Goal: Check status: Check status

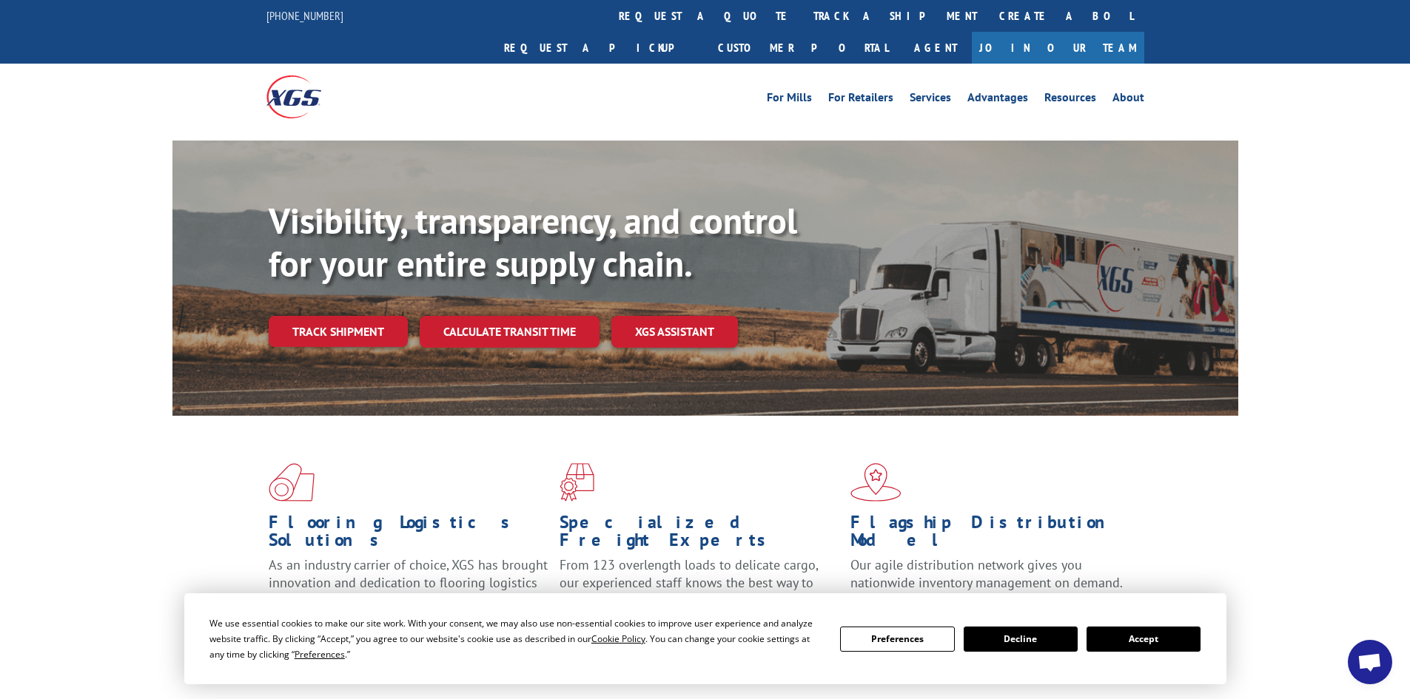
click at [1129, 643] on button "Accept" at bounding box center [1143, 639] width 114 height 25
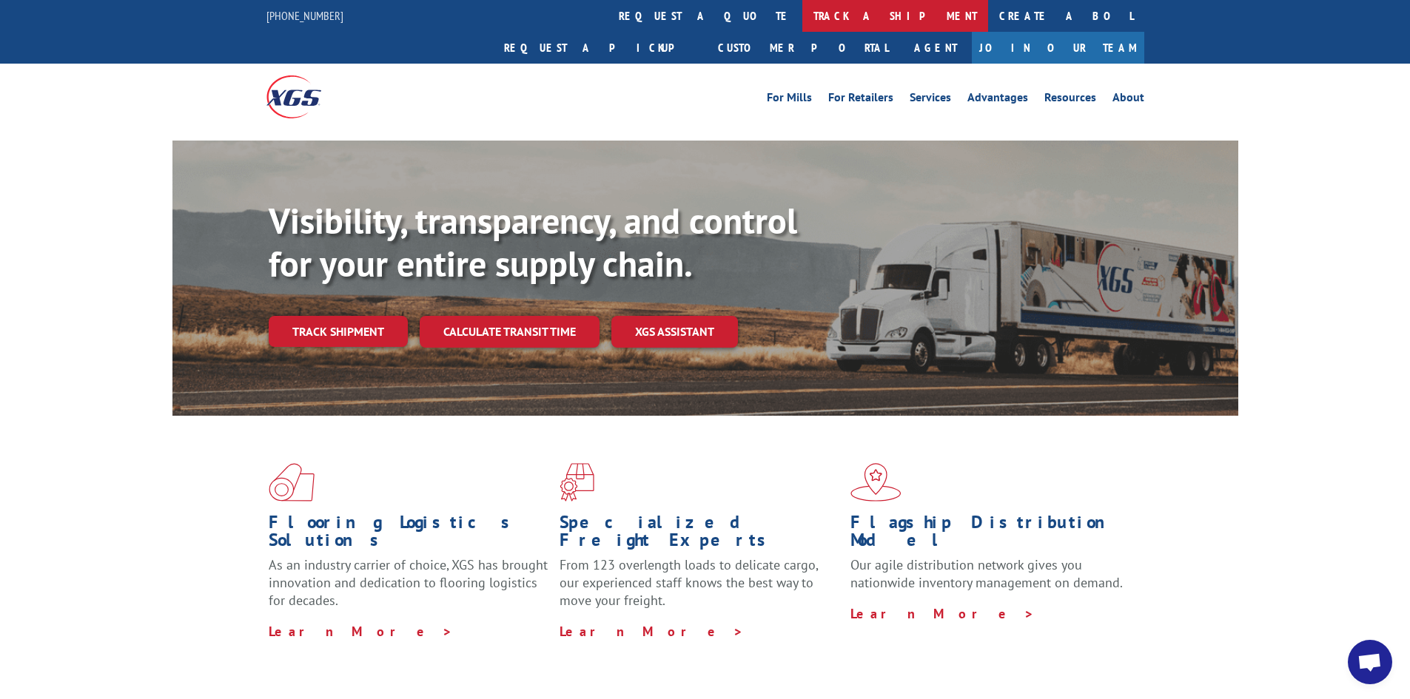
click at [802, 17] on link "track a shipment" at bounding box center [895, 16] width 186 height 32
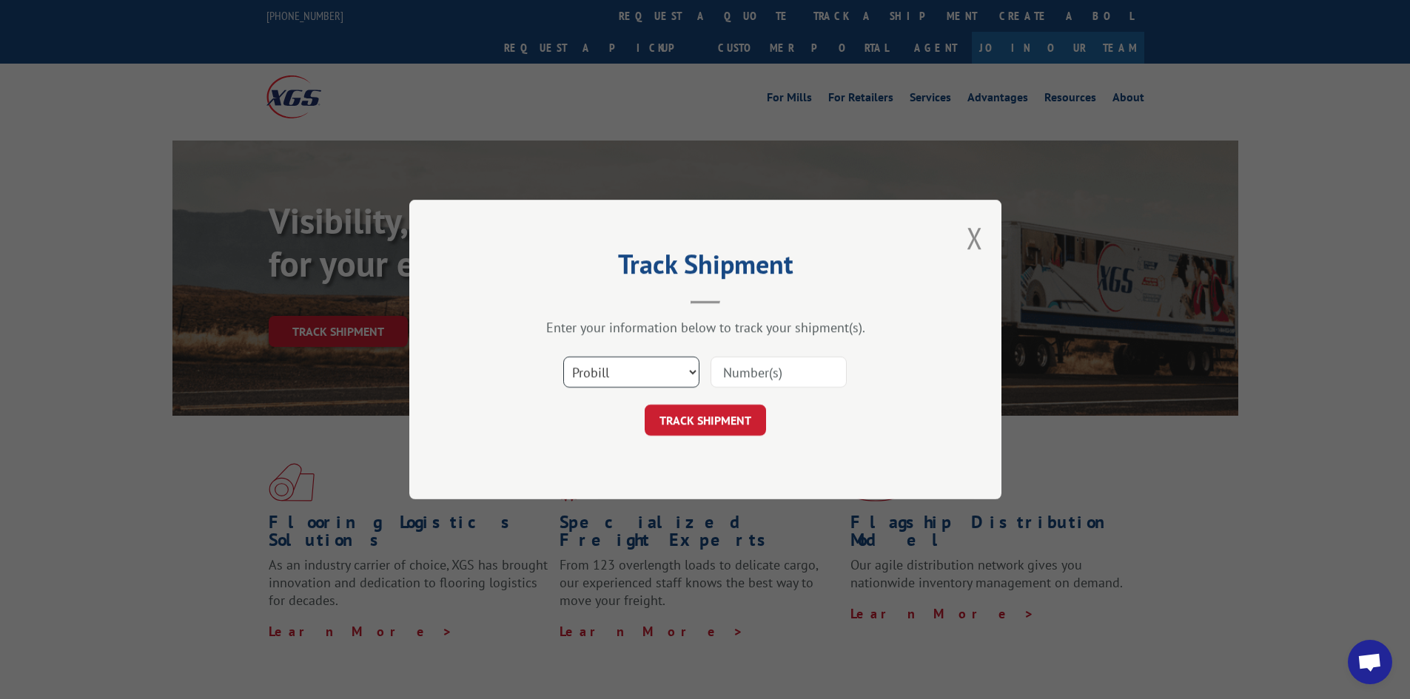
click at [650, 358] on select "Select category... Probill BOL PO" at bounding box center [631, 372] width 136 height 31
select select "bol"
click at [563, 357] on select "Select category... Probill BOL PO" at bounding box center [631, 372] width 136 height 31
click at [747, 378] on input at bounding box center [778, 372] width 136 height 31
paste input "2869385"
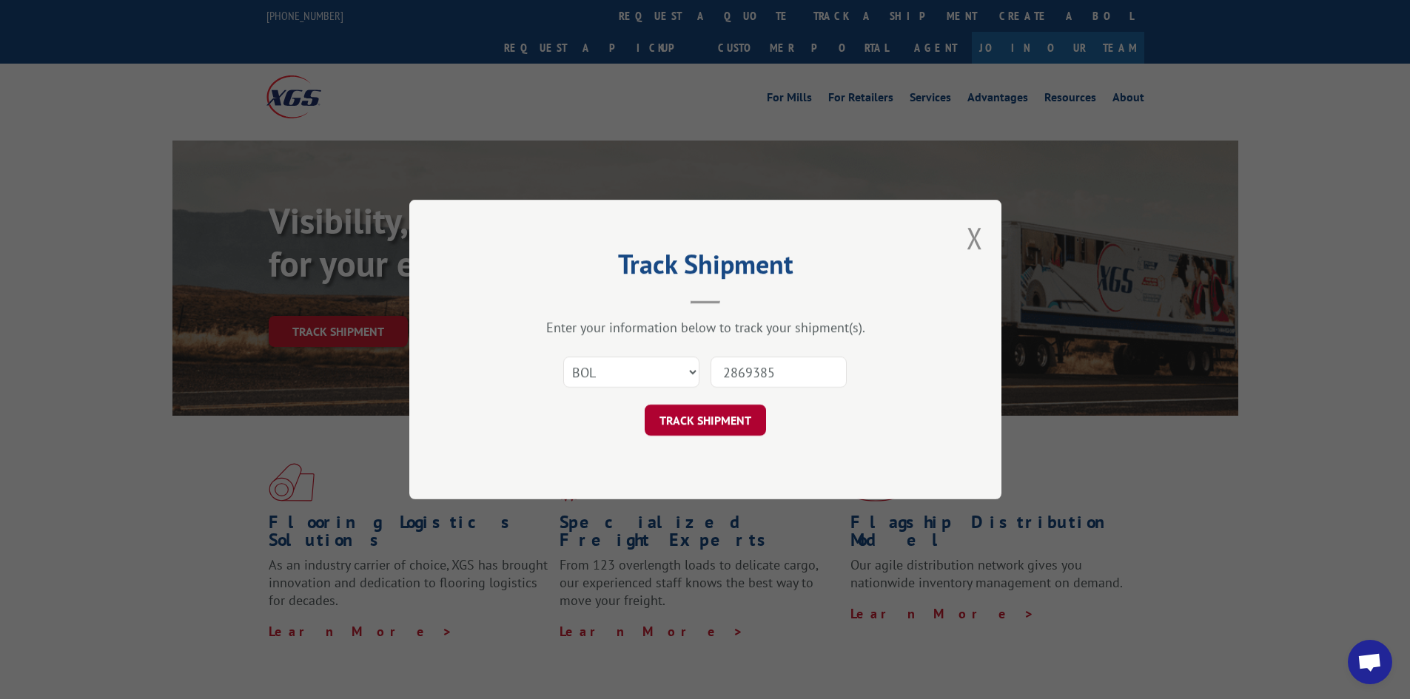
type input "2869385"
click at [714, 407] on button "TRACK SHIPMENT" at bounding box center [704, 420] width 121 height 31
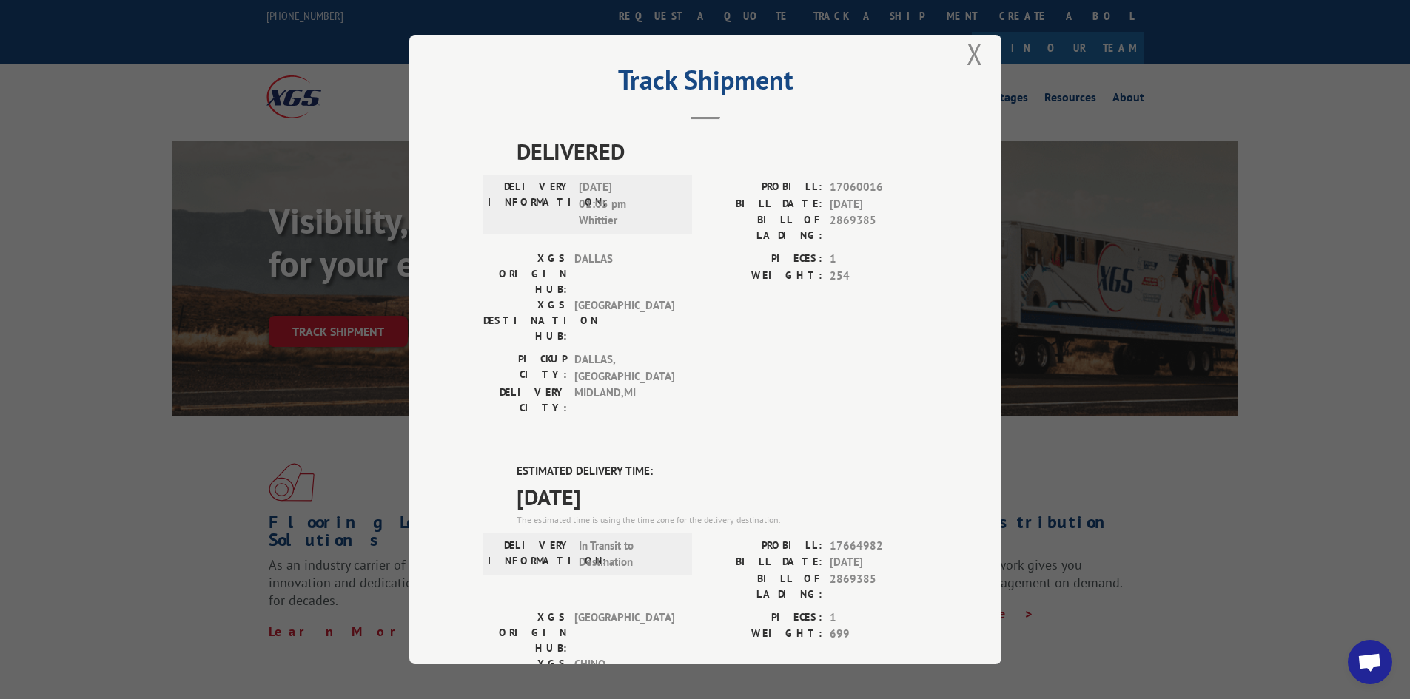
scroll to position [18, 0]
click at [1097, 639] on div "Track Shipment DELIVERED DELIVERY INFORMATION: [DATE] 01:05 pm Whittier PROBILL…" at bounding box center [705, 349] width 1410 height 699
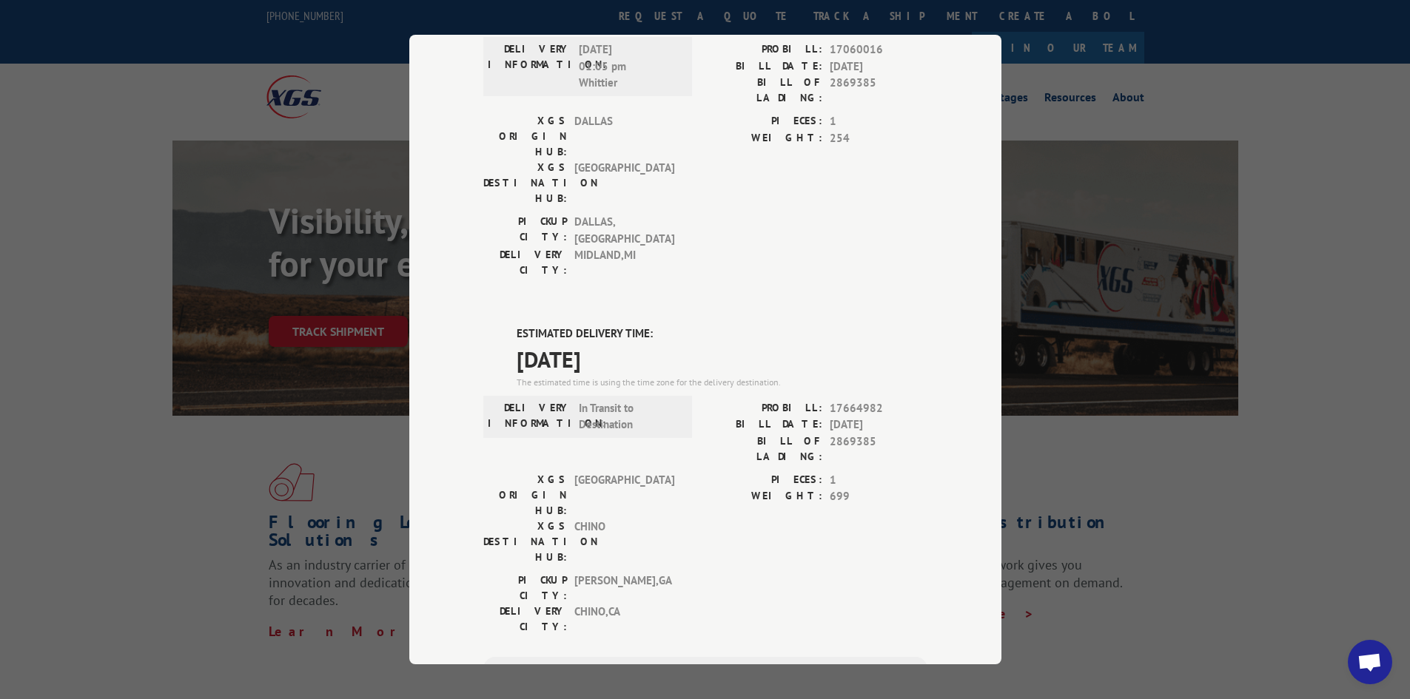
scroll to position [0, 0]
